Goal: Task Accomplishment & Management: Manage account settings

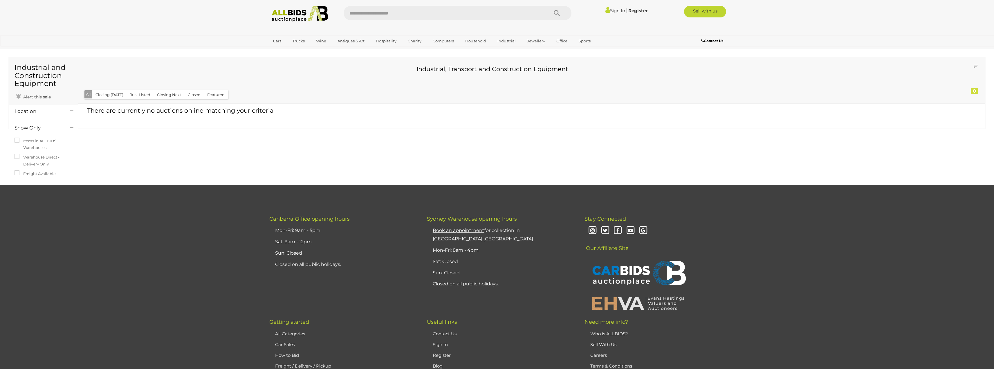
click at [613, 11] on link "Sign In" at bounding box center [616, 11] width 20 height 6
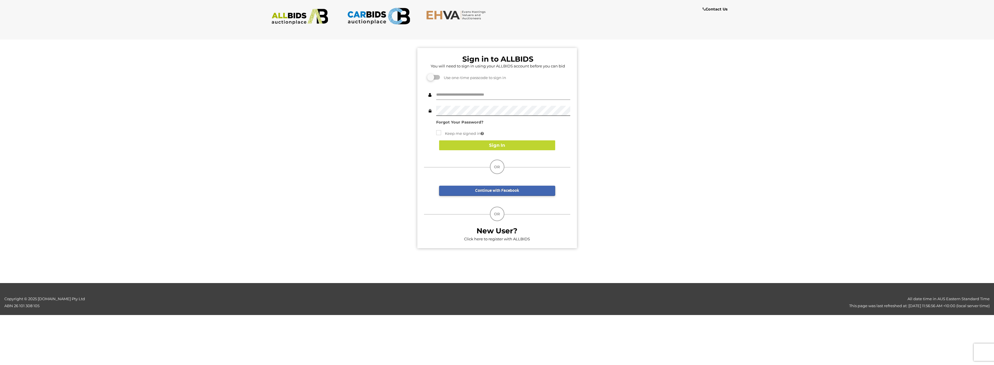
click at [474, 92] on input "text" at bounding box center [503, 95] width 134 height 10
type input "**********"
click at [499, 96] on input "**********" at bounding box center [503, 95] width 134 height 10
click at [491, 185] on div "Continue with Facebook" at bounding box center [497, 188] width 116 height 16
click at [494, 148] on button "Sign In" at bounding box center [497, 145] width 116 height 10
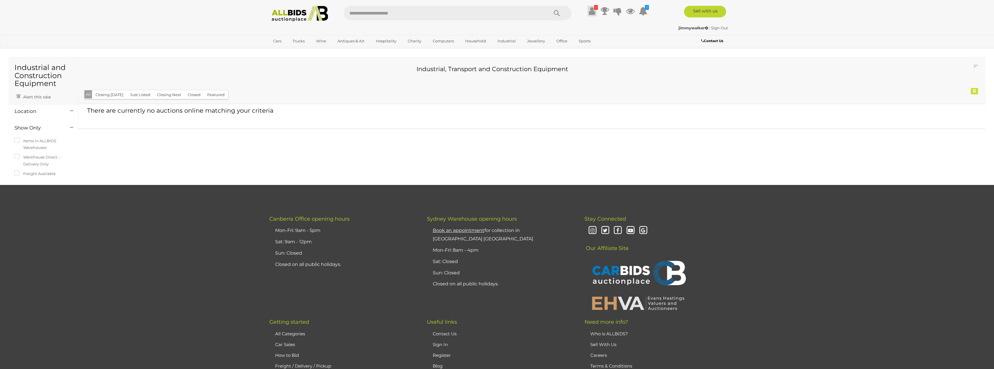
click at [592, 12] on icon at bounding box center [592, 11] width 6 height 10
click at [557, 26] on strong "Outstanding Balance - Pay $1282.17 Now" at bounding box center [555, 29] width 71 height 11
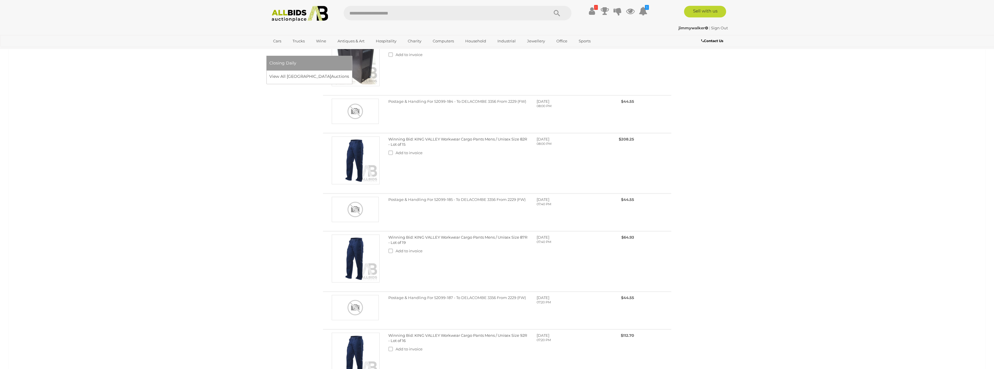
scroll to position [406, 0]
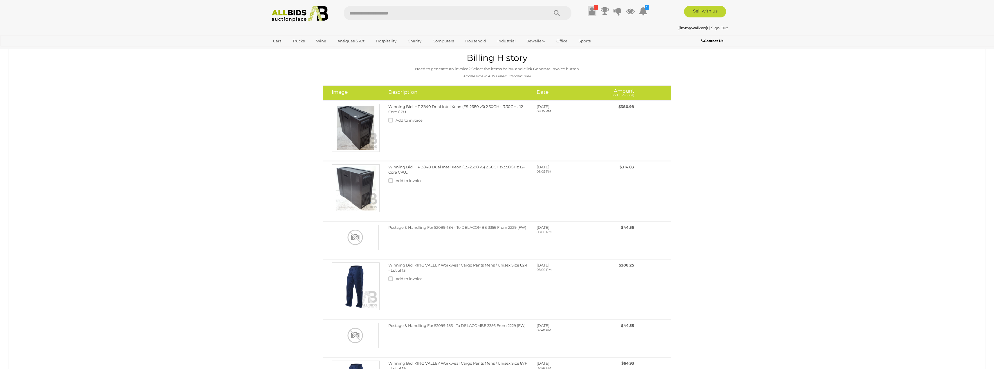
click at [593, 11] on icon at bounding box center [592, 11] width 6 height 10
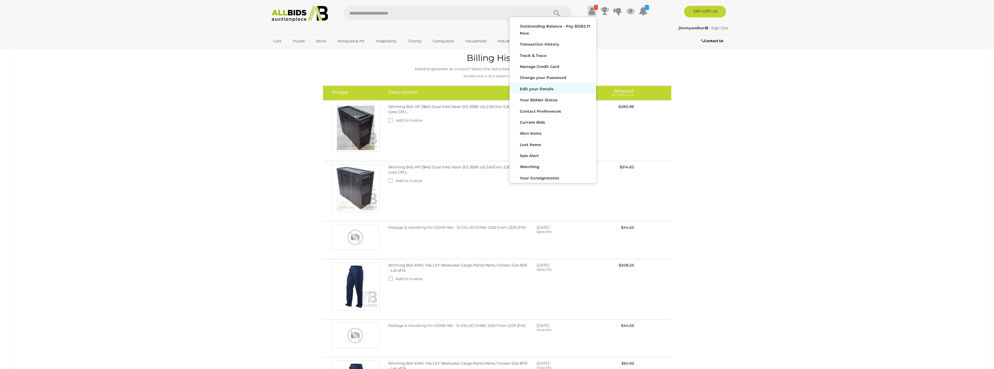
click at [535, 88] on strong "Edit your Details" at bounding box center [537, 89] width 34 height 5
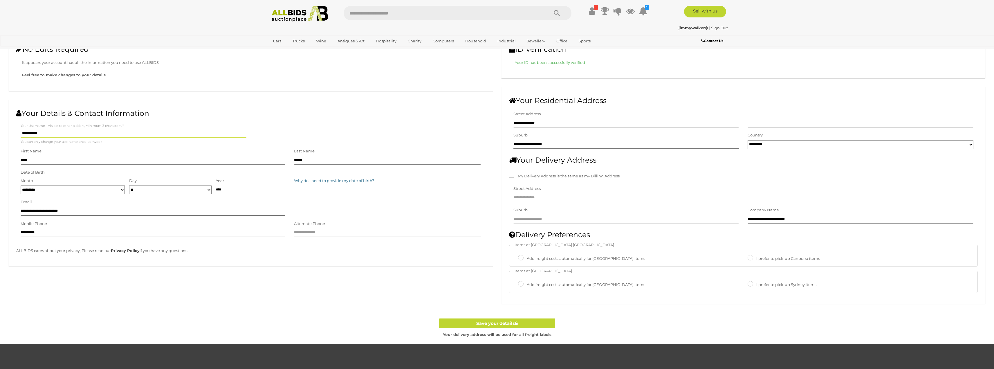
scroll to position [29, 0]
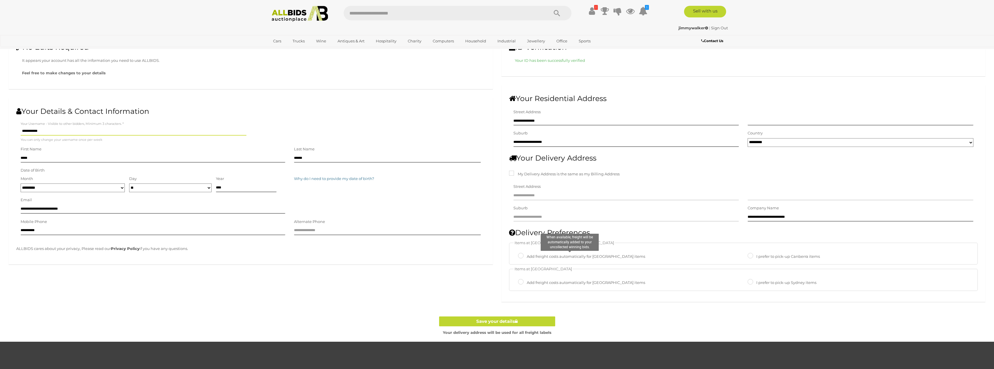
click at [528, 253] on label "Add freight costs automatically for [GEOGRAPHIC_DATA] items" at bounding box center [581, 256] width 127 height 7
click at [756, 284] on label "I prefer to pick-up Sydney items" at bounding box center [782, 282] width 69 height 7
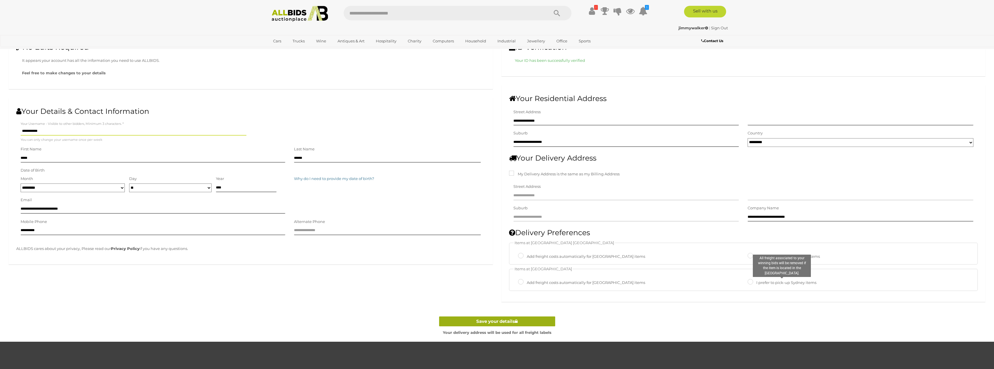
click at [532, 321] on link "Save your details" at bounding box center [497, 321] width 116 height 10
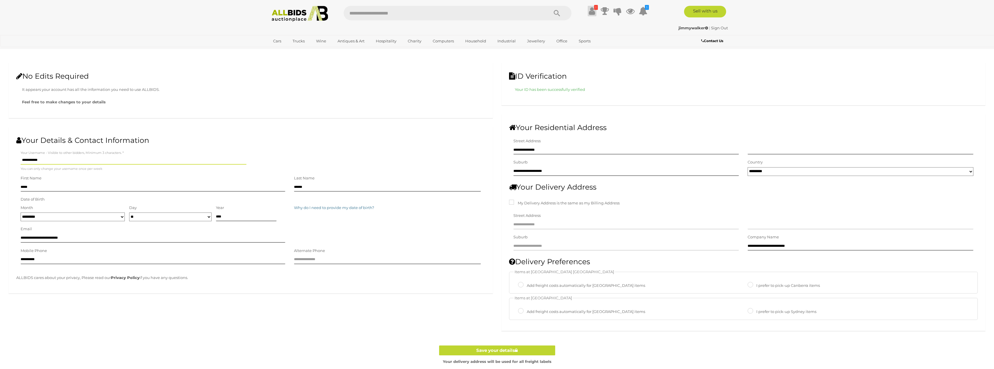
click at [592, 13] on icon at bounding box center [592, 11] width 6 height 10
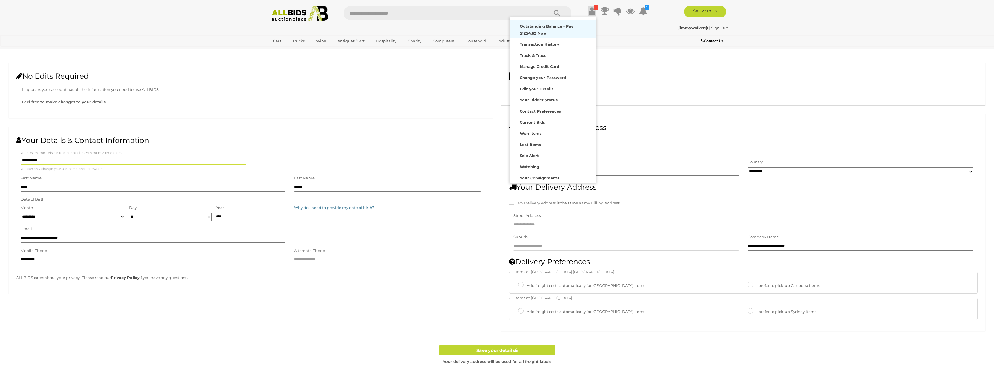
click at [564, 26] on strong "Outstanding Balance - Pay $1254.62 Now" at bounding box center [547, 29] width 54 height 11
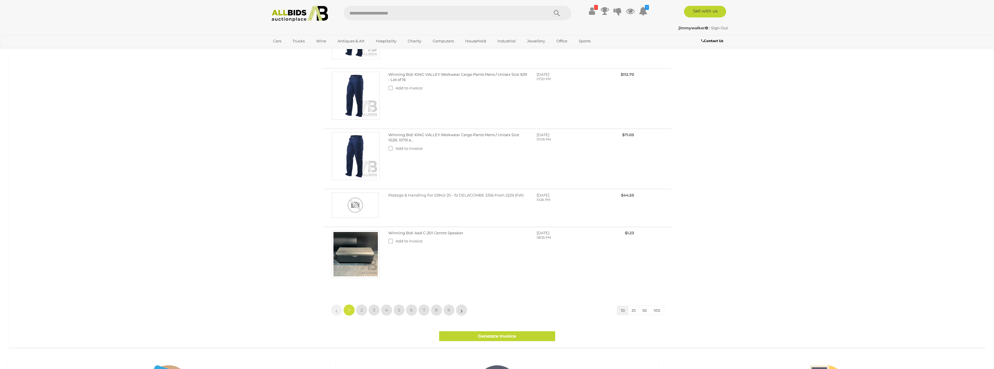
scroll to position [784, 0]
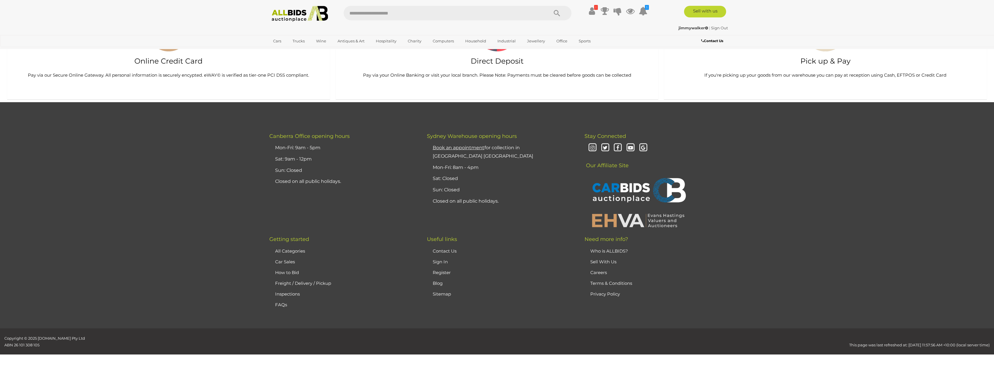
scroll to position [1365, 0]
